Goal: Check status

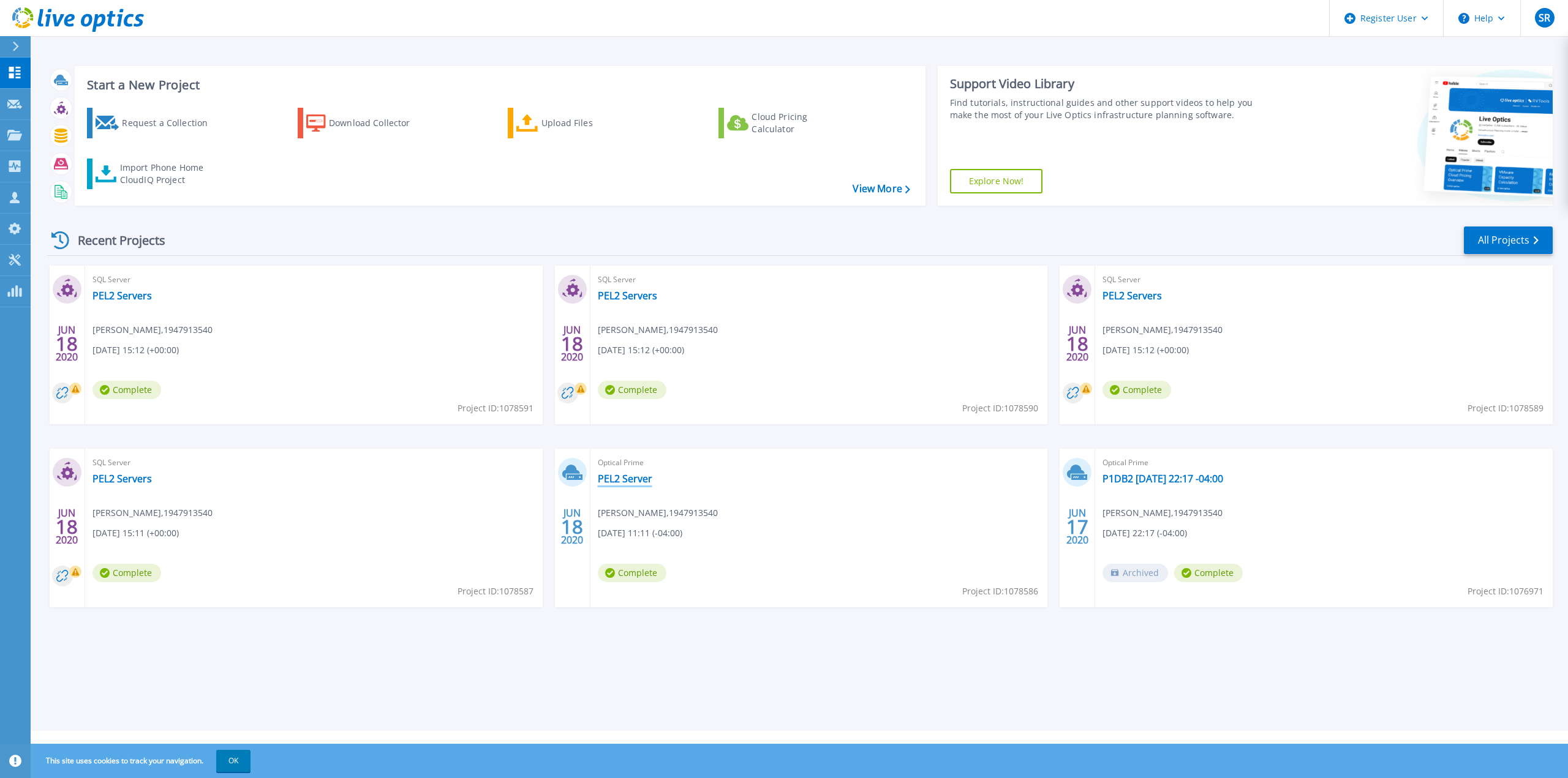
click at [626, 477] on link "PEL2 Server" at bounding box center [625, 478] width 54 height 12
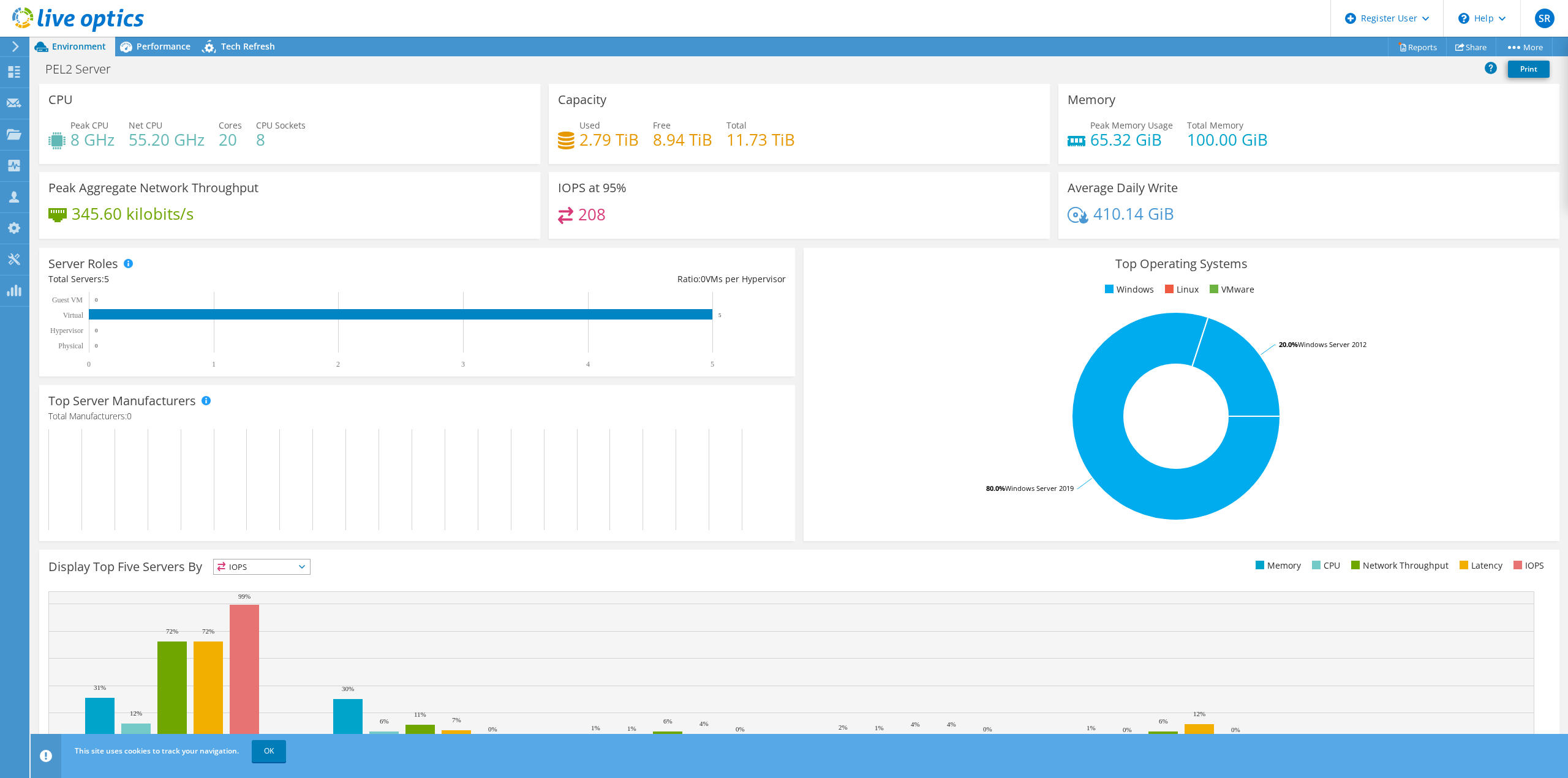
click at [64, 106] on h3 "CPU" at bounding box center [61, 100] width 25 height 14
click at [83, 147] on h4 "8 GHz" at bounding box center [93, 139] width 44 height 14
click at [93, 207] on h4 "345.60 kilobits/s" at bounding box center [132, 213] width 122 height 14
click at [101, 219] on h4 "345.60 kilobits/s" at bounding box center [132, 213] width 122 height 14
